Goal: Information Seeking & Learning: Compare options

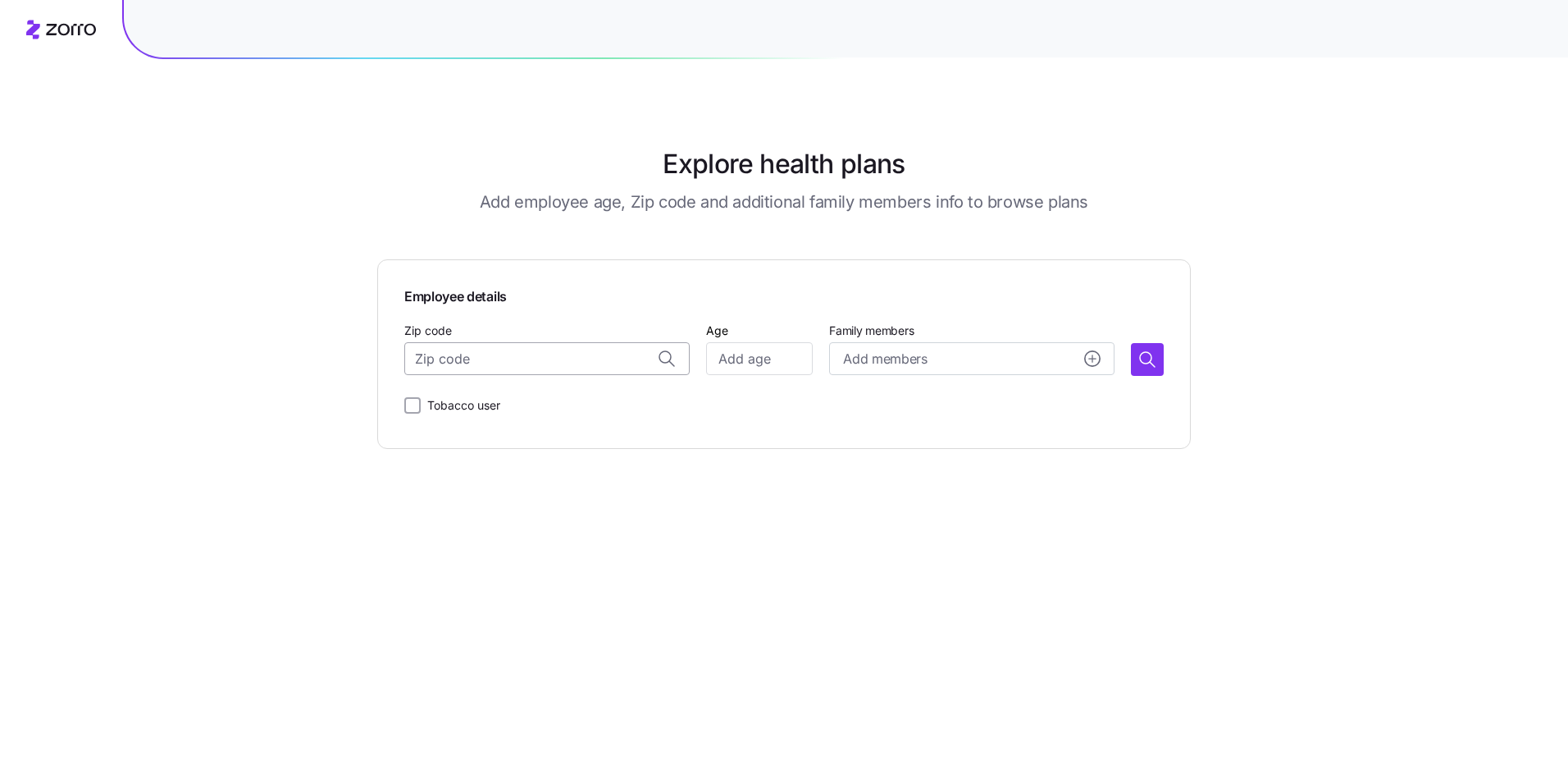
click at [519, 366] on input "Zip code" at bounding box center [547, 358] width 286 height 33
click at [573, 404] on span "11794, [GEOGRAPHIC_DATA], [GEOGRAPHIC_DATA]" at bounding box center [564, 401] width 230 height 21
type input "11794, [GEOGRAPHIC_DATA], [GEOGRAPHIC_DATA]"
click at [754, 358] on input "Age" at bounding box center [759, 358] width 107 height 33
type input "45"
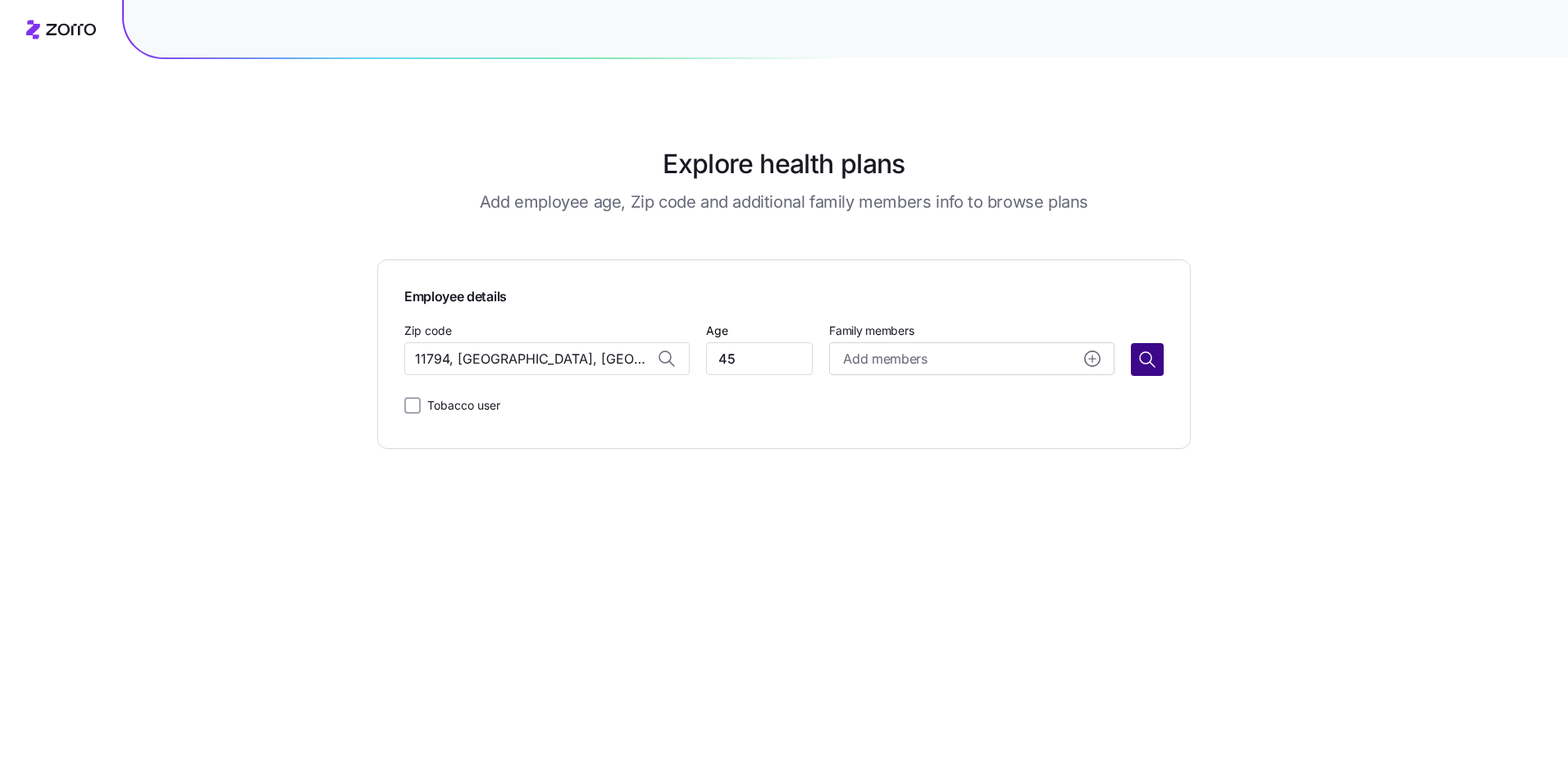
click at [1148, 363] on icon "button" at bounding box center [1147, 360] width 20 height 20
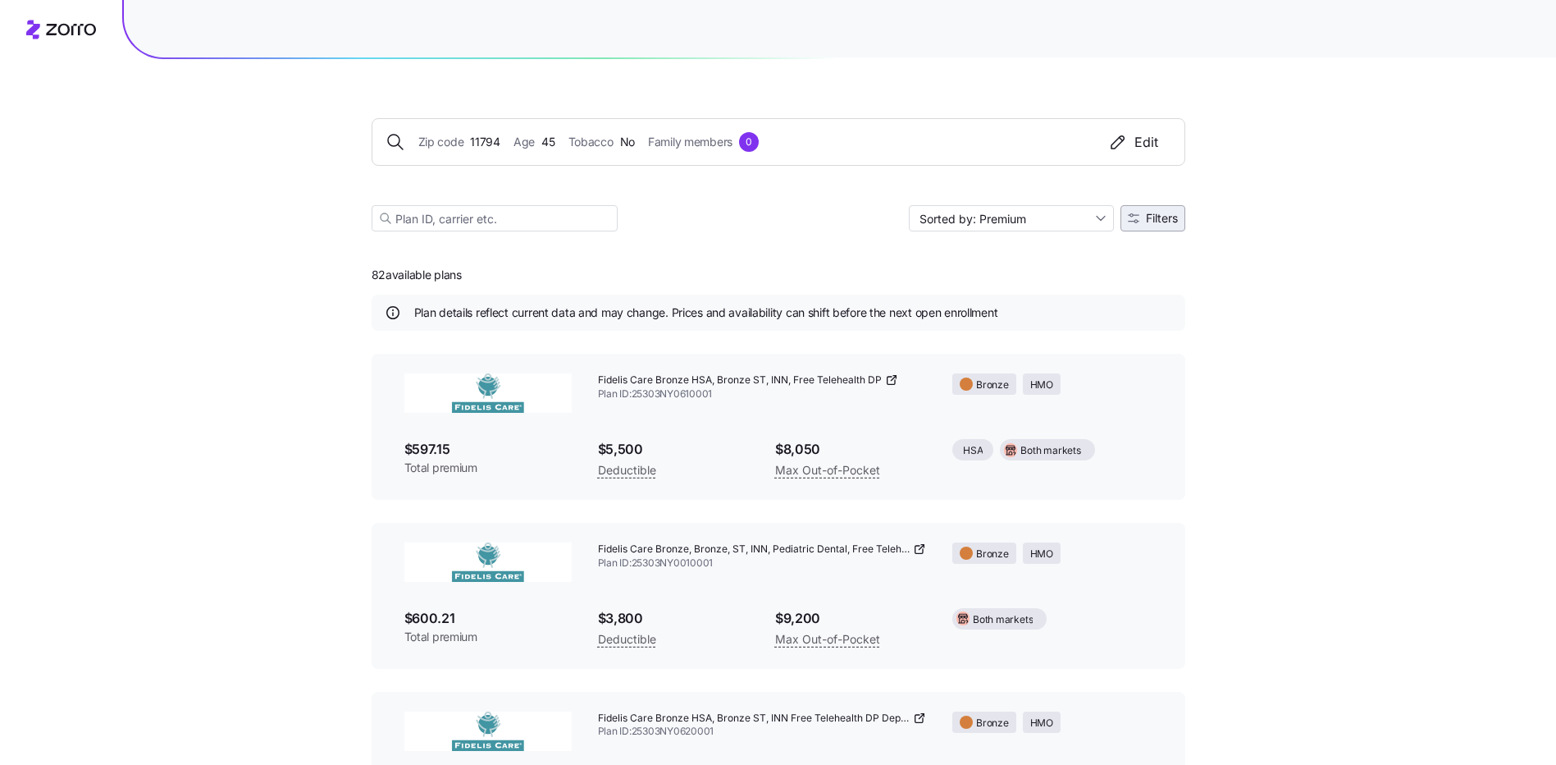
click at [1165, 219] on span "Filters" at bounding box center [1162, 217] width 32 height 11
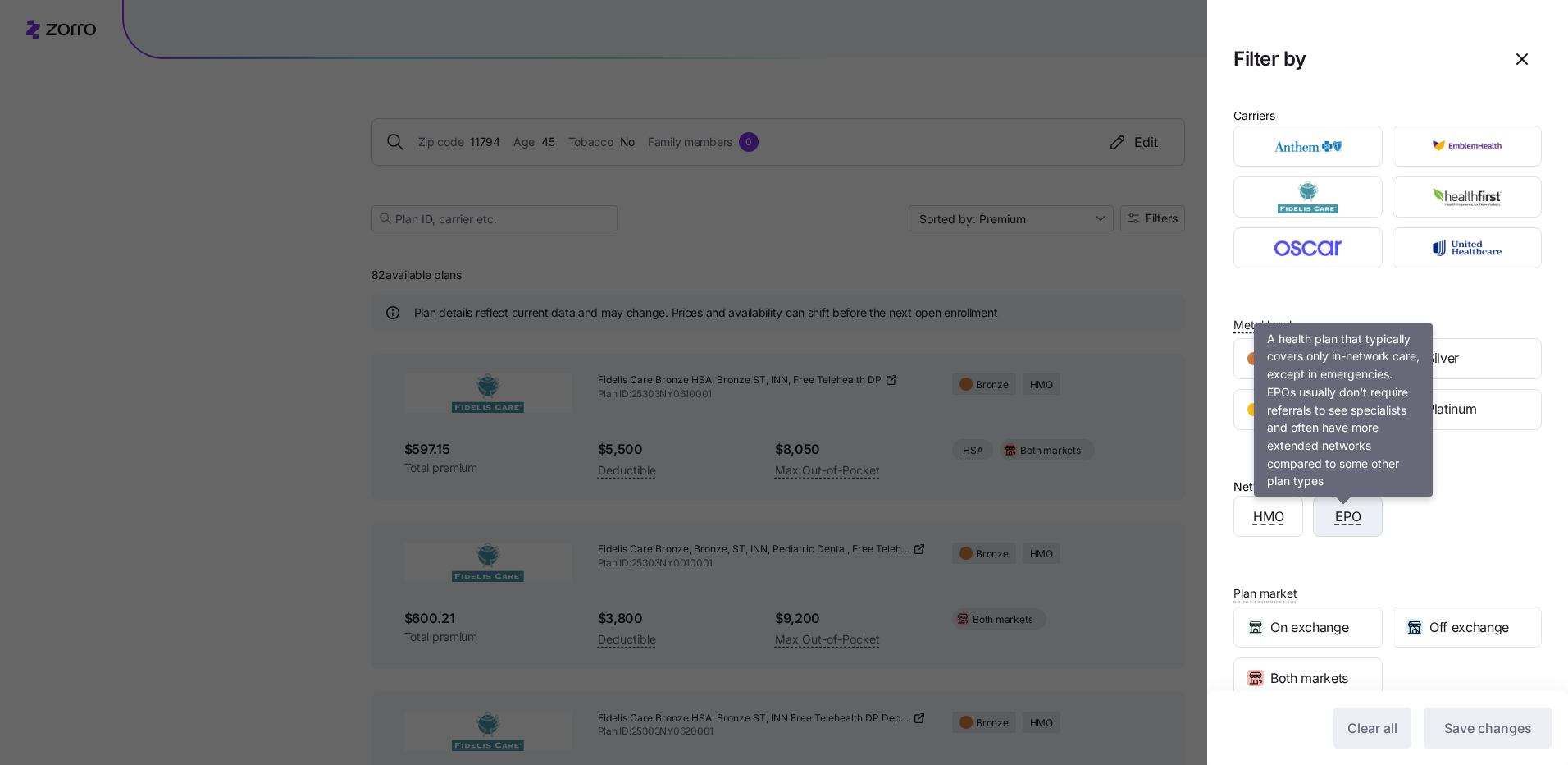
click at [1342, 520] on span "EPO" at bounding box center [1348, 516] width 26 height 21
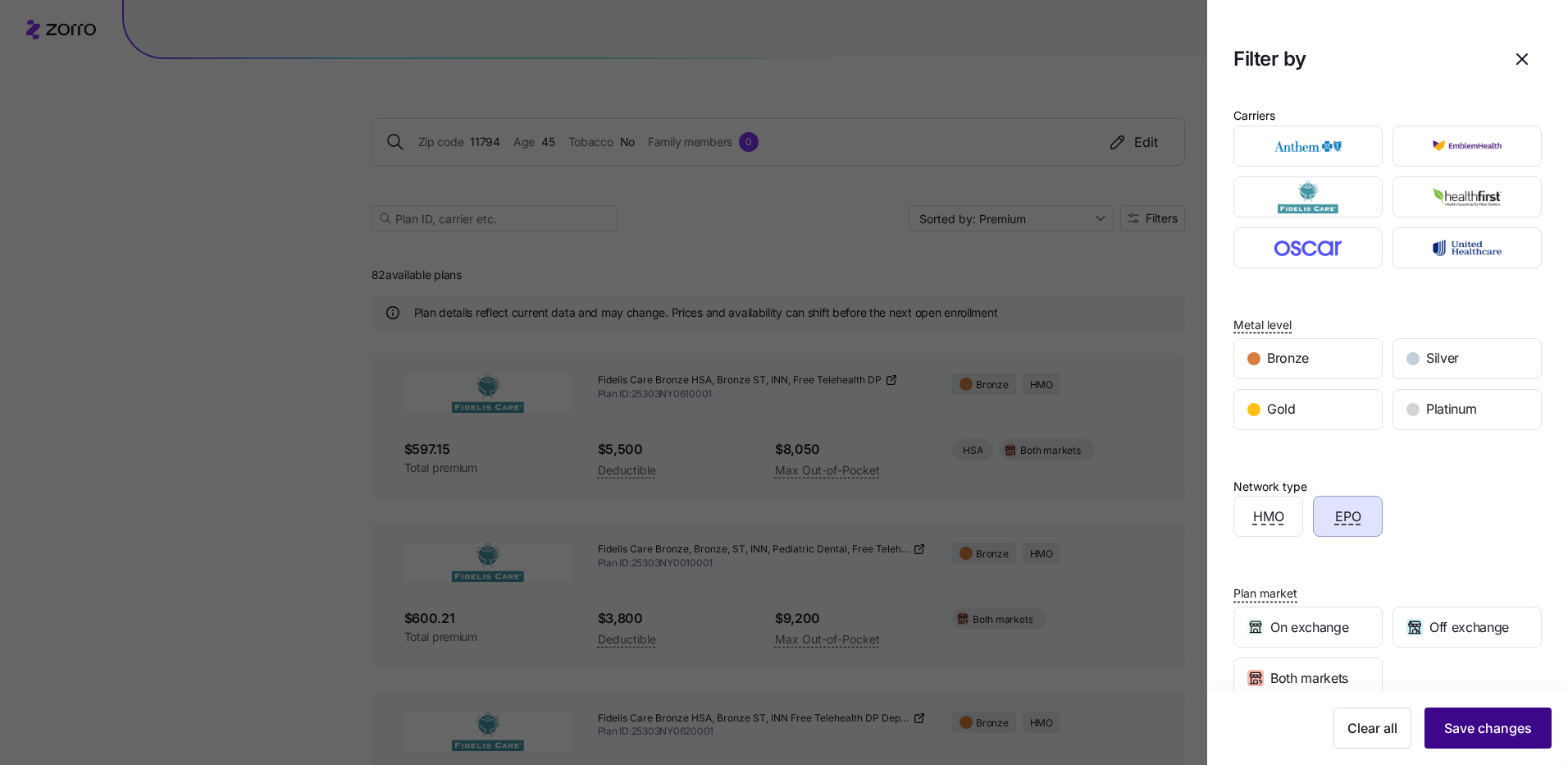
click at [1482, 731] on span "Save changes" at bounding box center [1488, 728] width 88 height 20
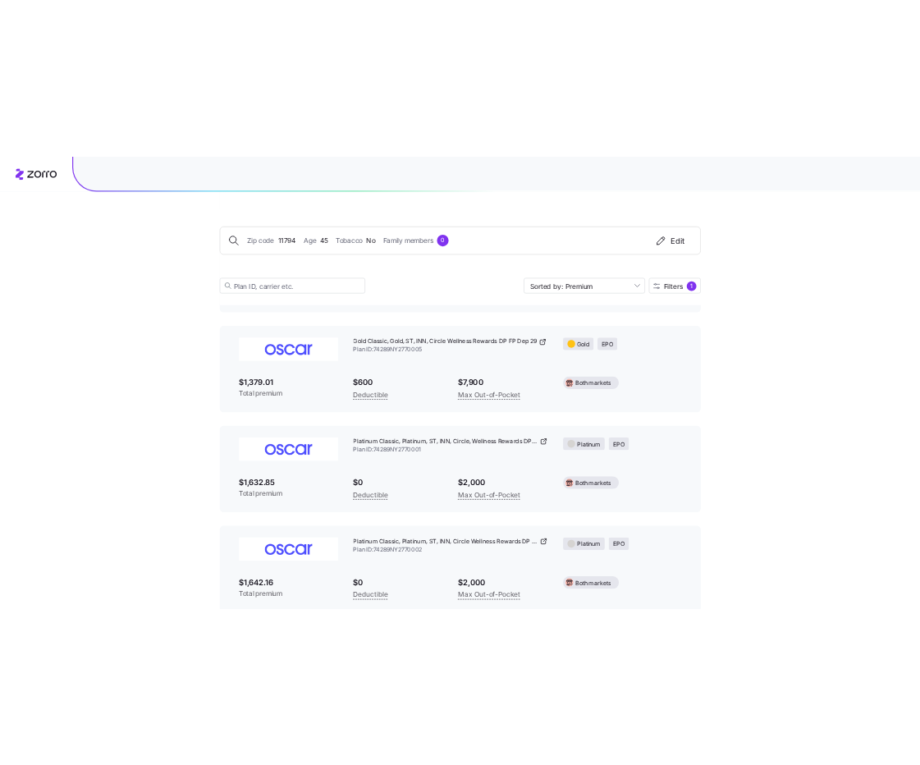
scroll to position [1615, 0]
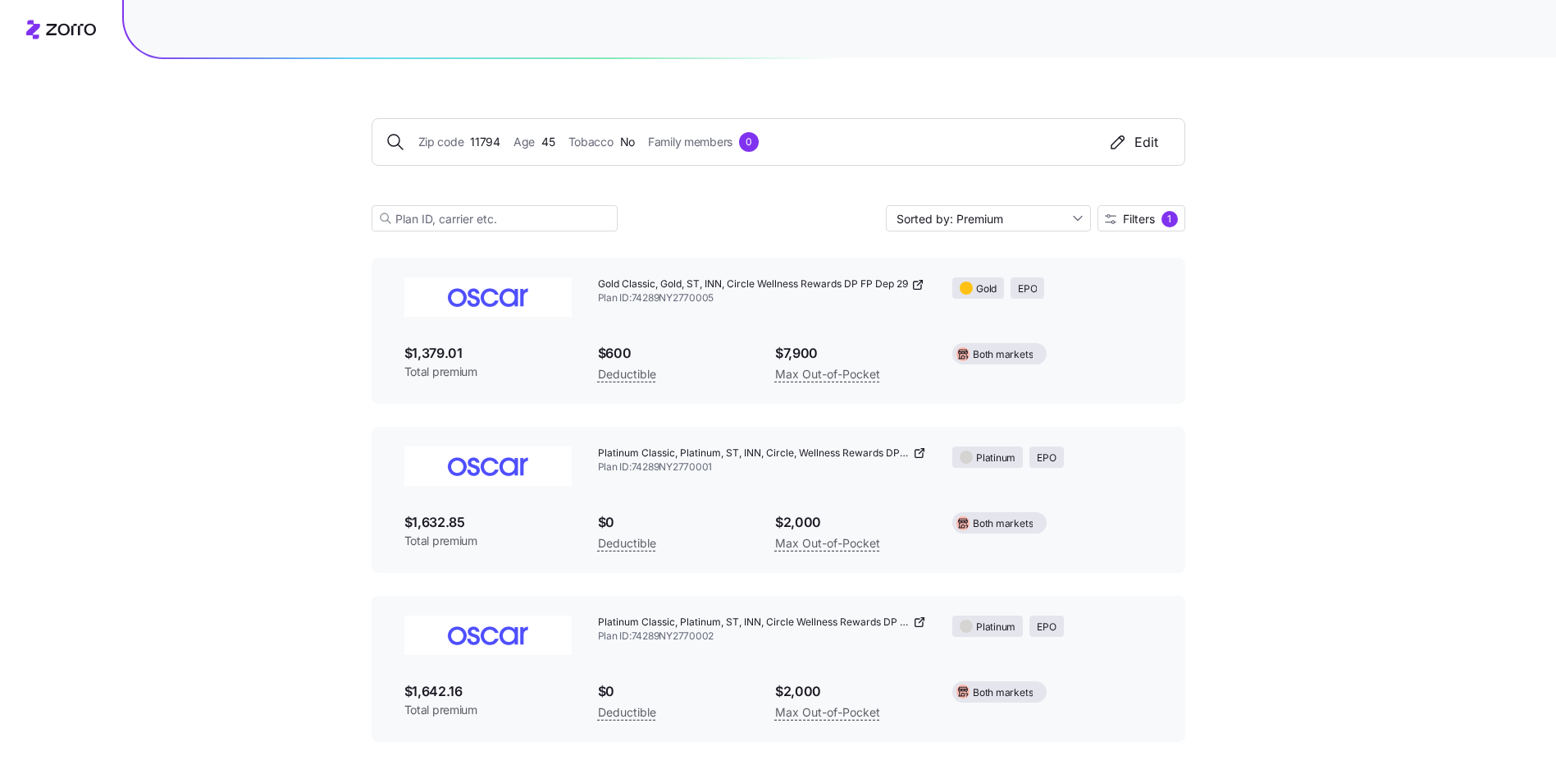
click at [919, 453] on icon at bounding box center [919, 452] width 13 height 13
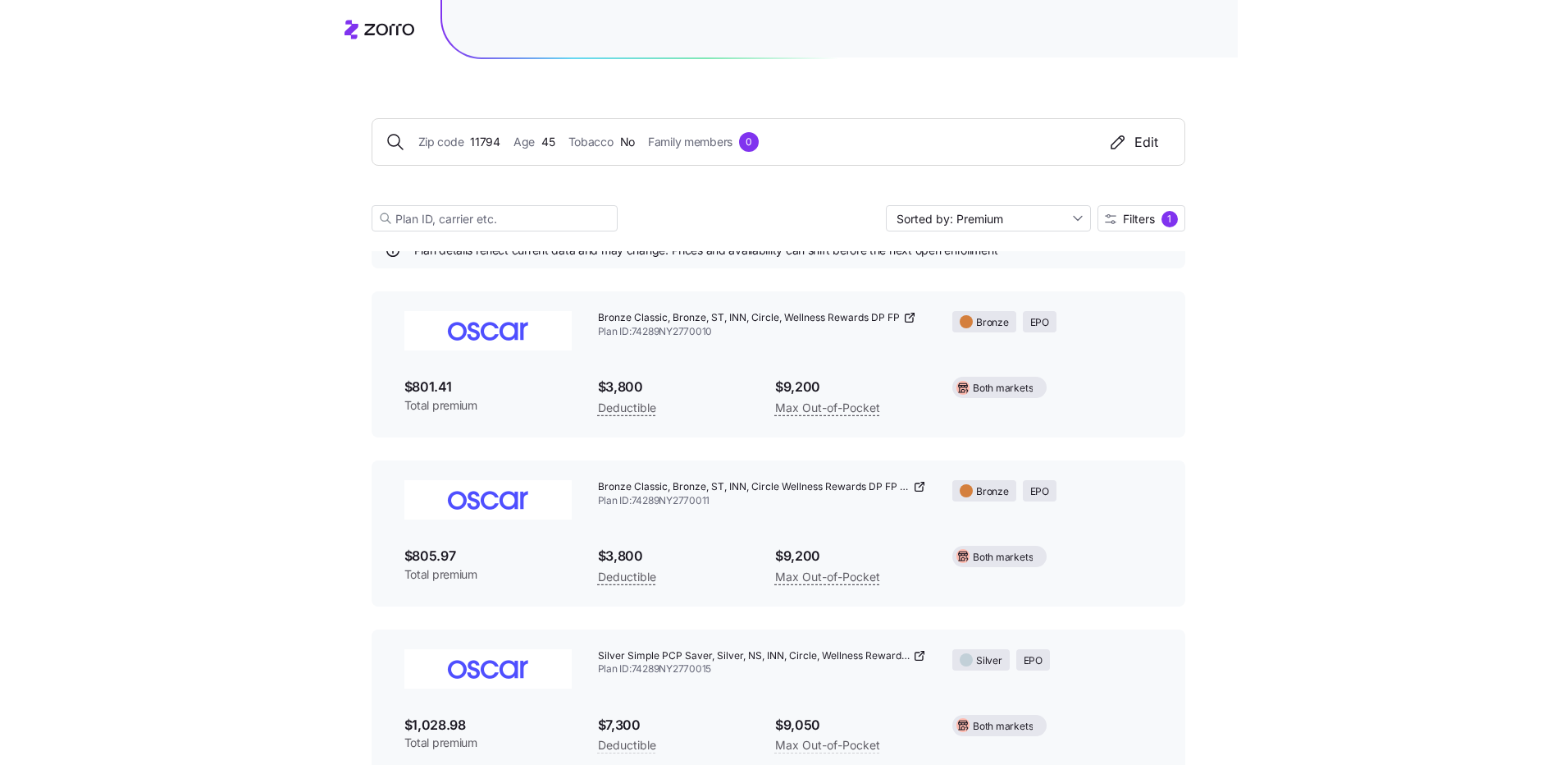
scroll to position [0, 0]
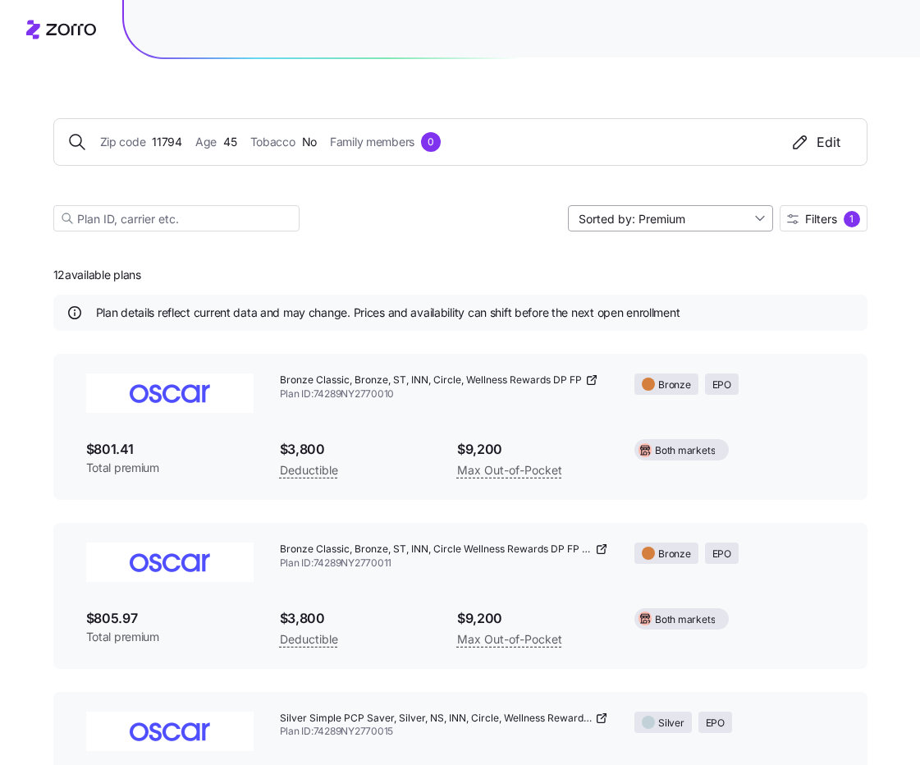
click at [756, 217] on input "Sorted by: Premium" at bounding box center [670, 218] width 205 height 26
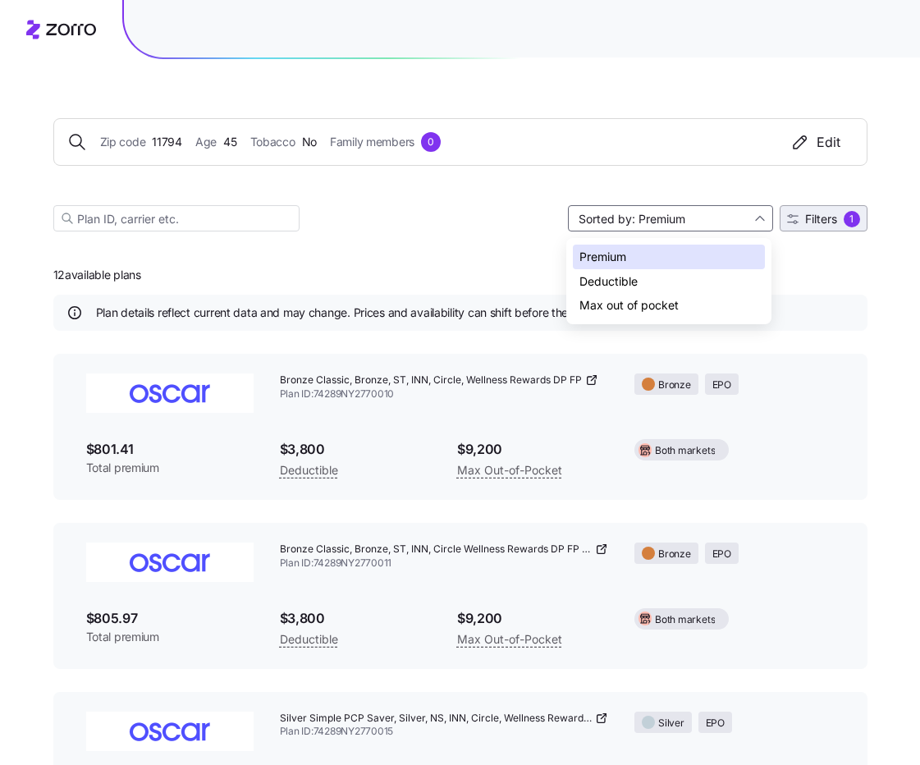
click at [825, 217] on span "Filters" at bounding box center [821, 218] width 32 height 11
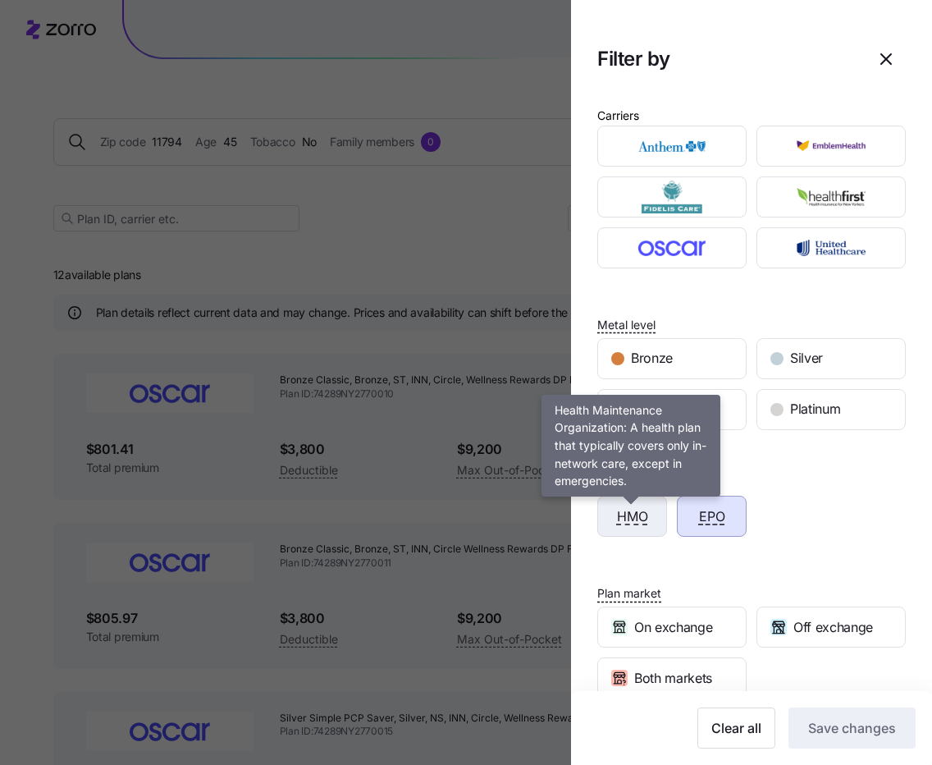
click at [633, 518] on span "HMO" at bounding box center [632, 516] width 31 height 21
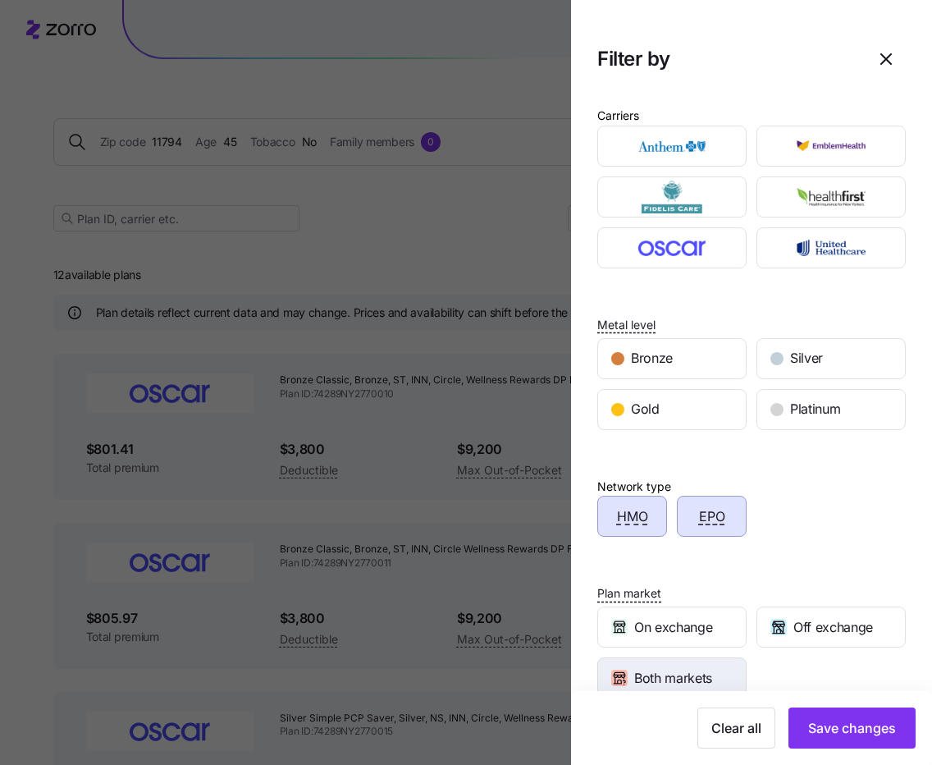
click at [684, 676] on span "Both markets" at bounding box center [673, 678] width 78 height 21
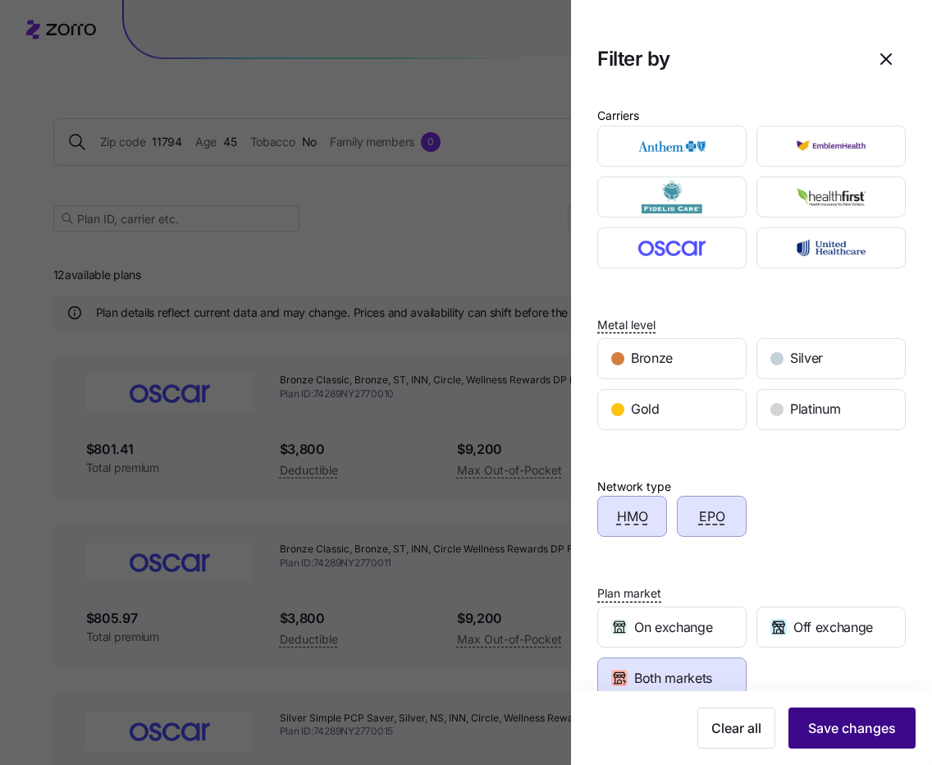
click at [844, 734] on span "Save changes" at bounding box center [852, 728] width 88 height 20
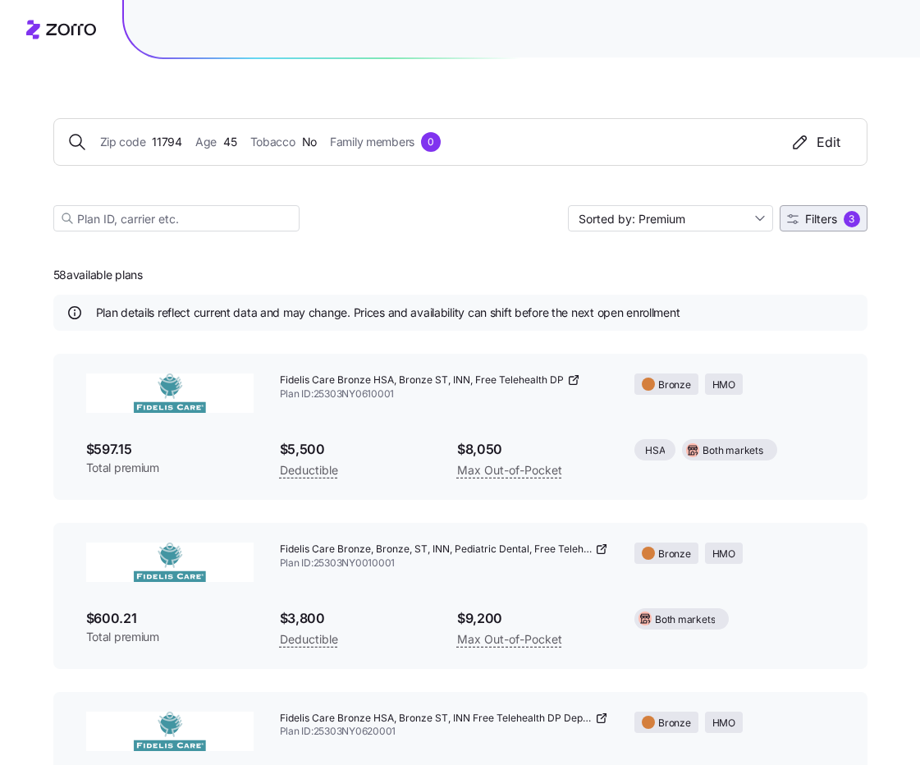
click at [824, 222] on span "Filters" at bounding box center [821, 218] width 32 height 11
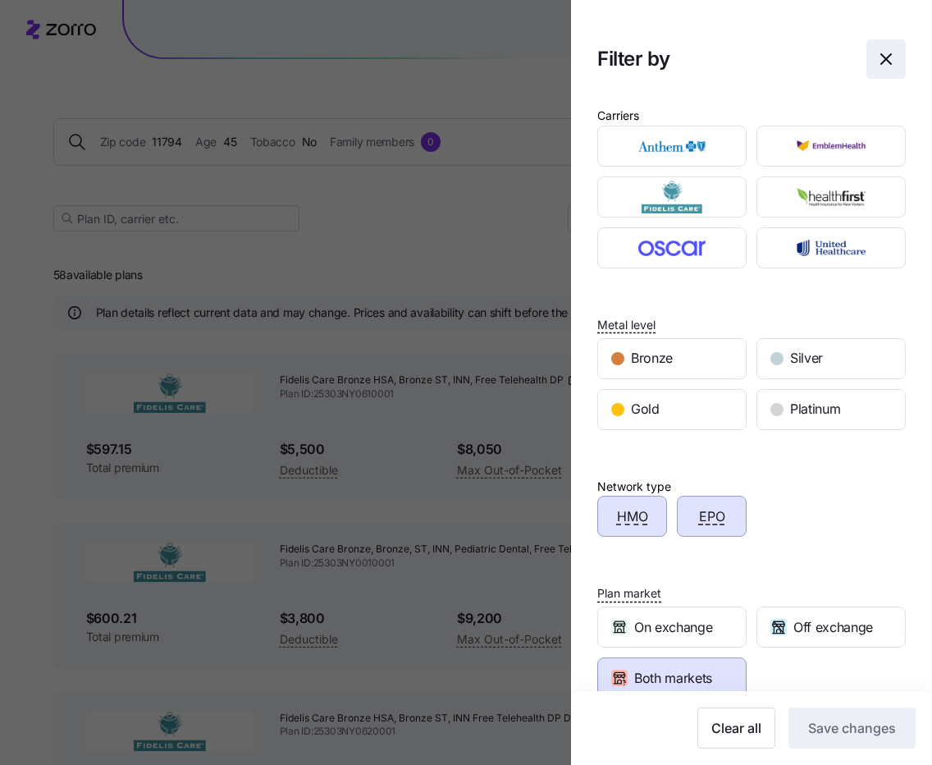
click at [876, 54] on icon "button" at bounding box center [886, 59] width 20 height 20
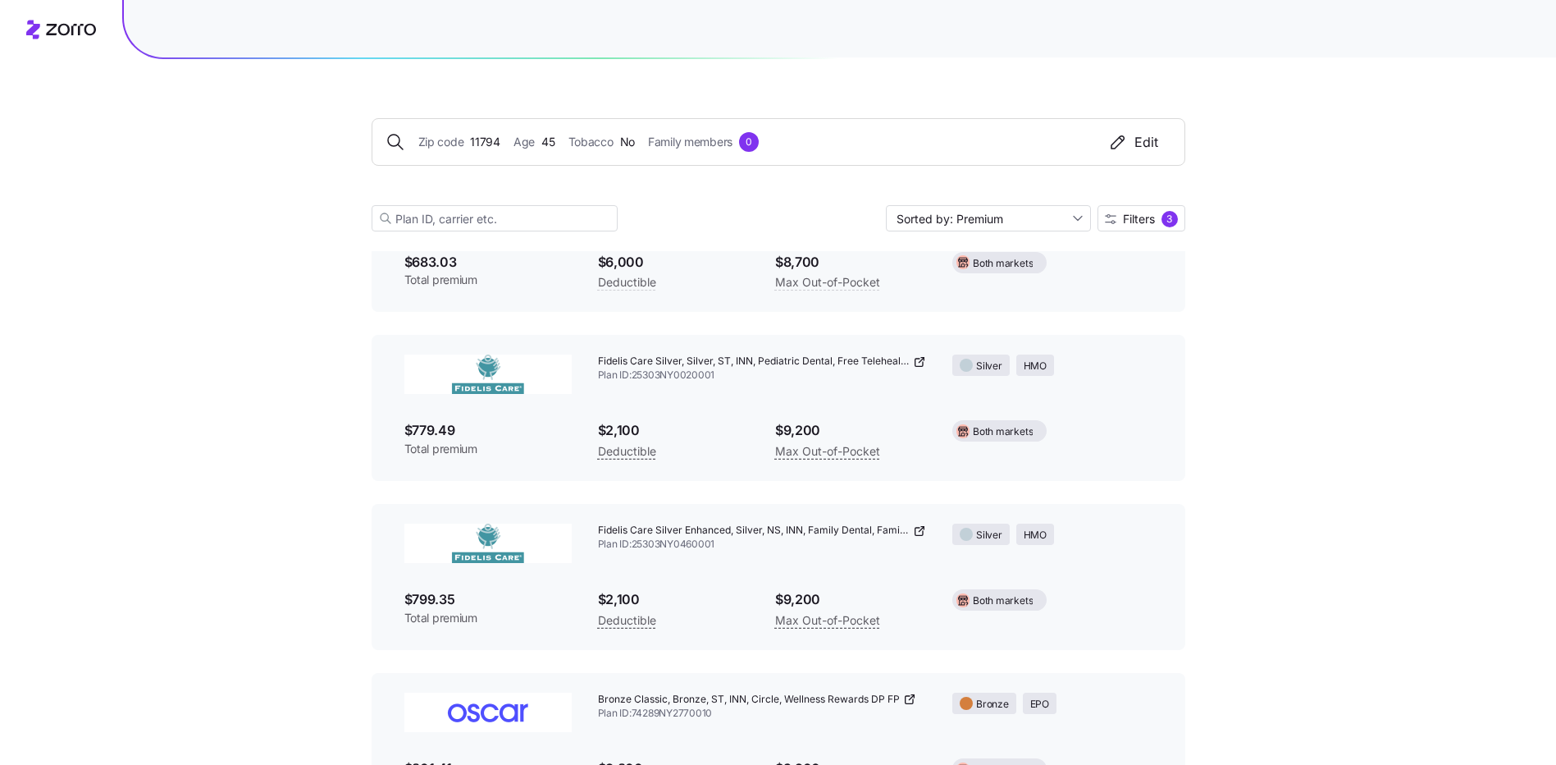
scroll to position [1395, 0]
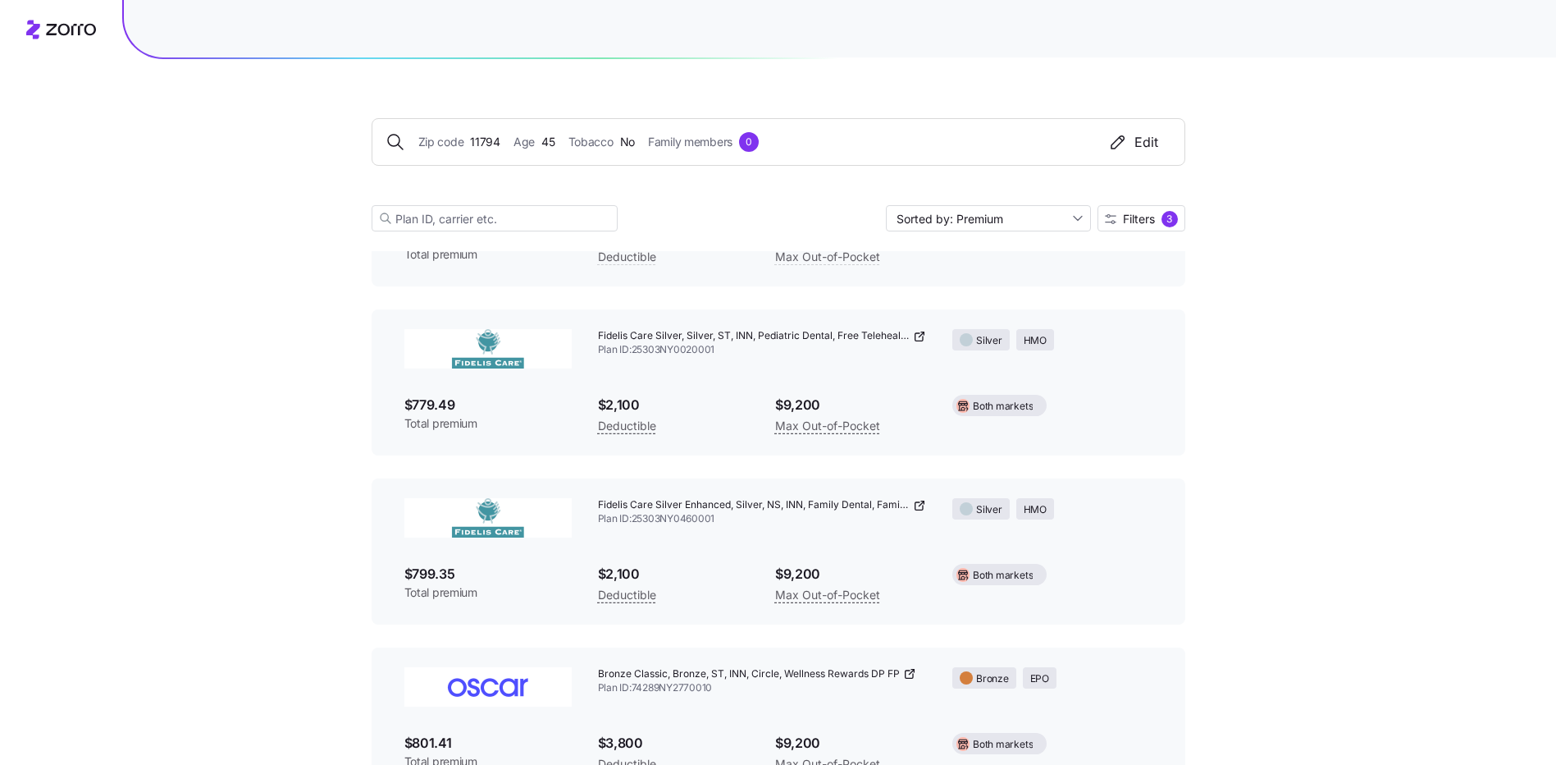
click at [922, 504] on icon at bounding box center [919, 505] width 13 height 13
